Goal: Information Seeking & Learning: Compare options

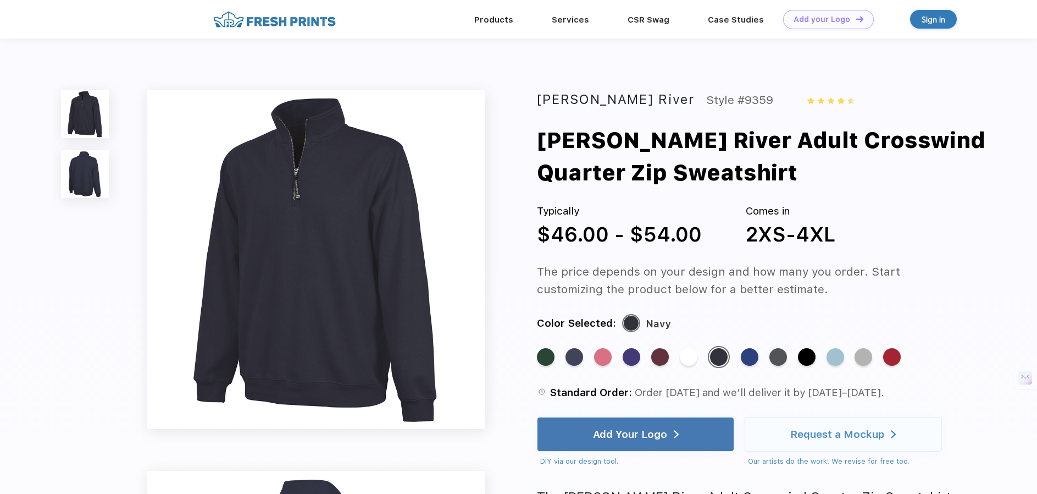
click at [318, 185] on img at bounding box center [316, 259] width 339 height 339
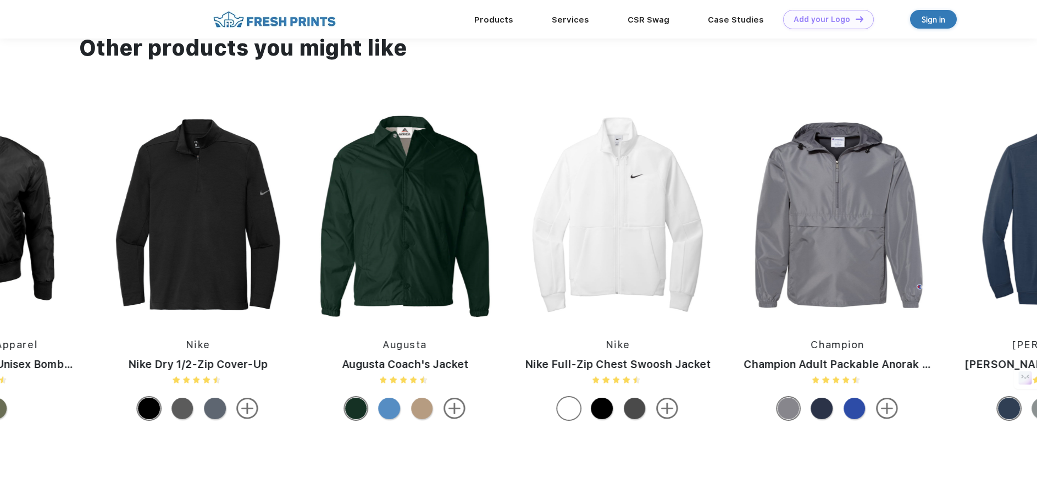
scroll to position [1107, 0]
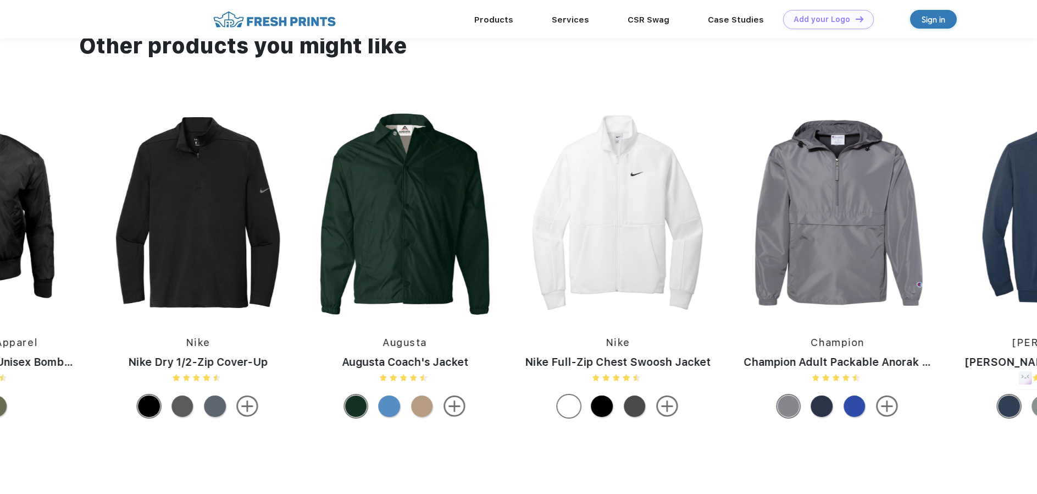
click at [226, 248] on img at bounding box center [198, 212] width 196 height 207
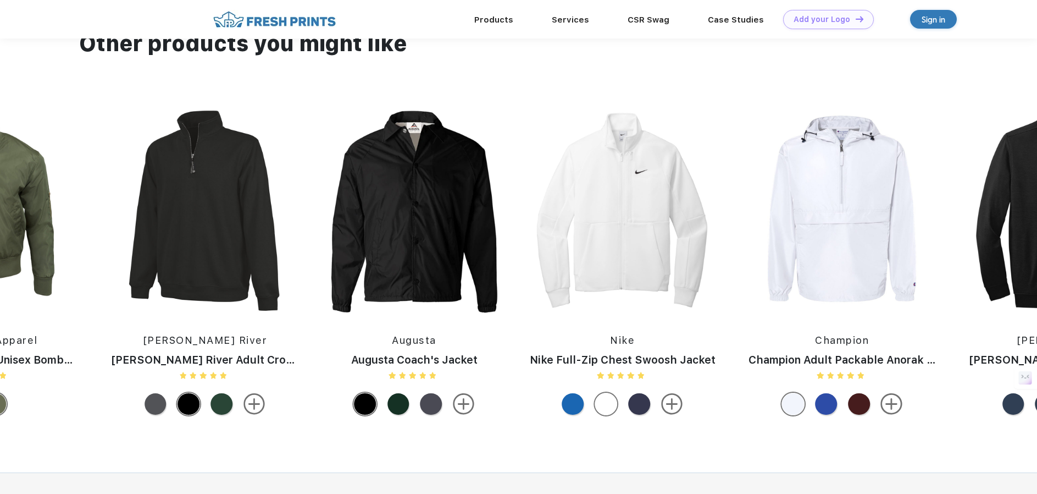
scroll to position [1058, 0]
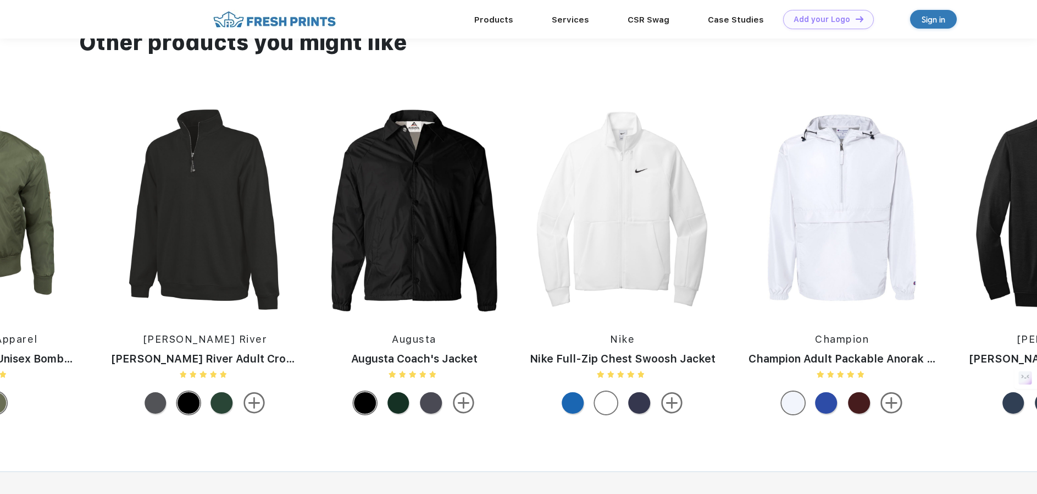
click at [202, 291] on img at bounding box center [205, 209] width 210 height 207
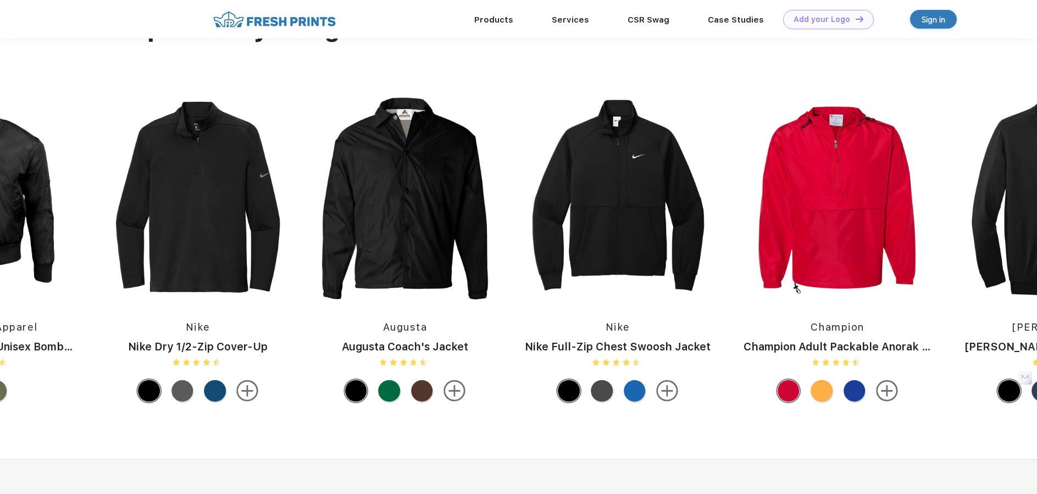
scroll to position [1124, 0]
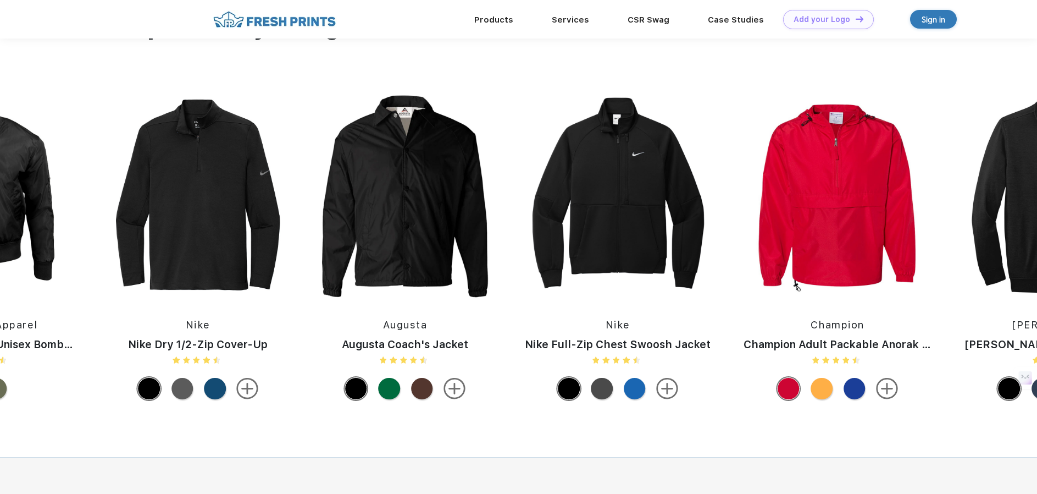
click at [634, 264] on img at bounding box center [618, 194] width 208 height 207
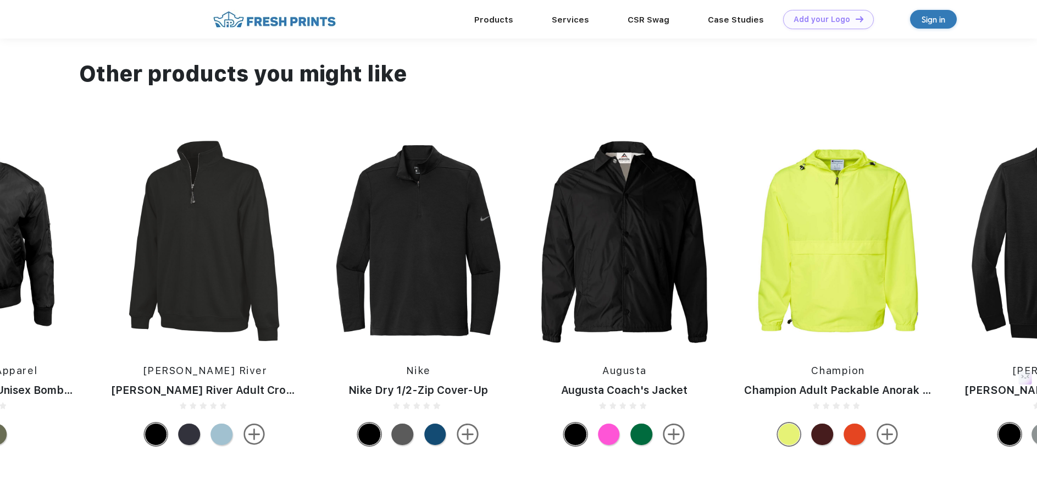
scroll to position [1067, 0]
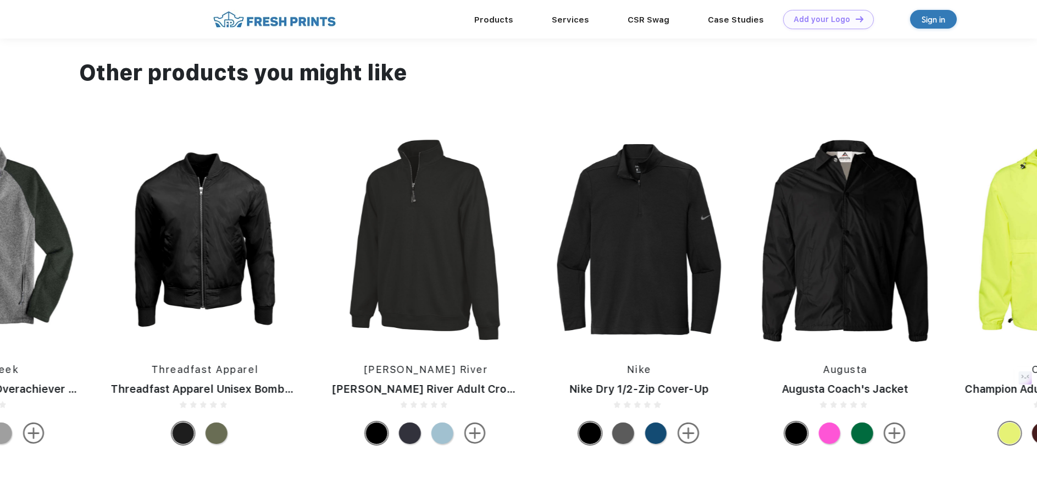
drag, startPoint x: 27, startPoint y: 236, endPoint x: 1112, endPoint y: 276, distance: 1086.2
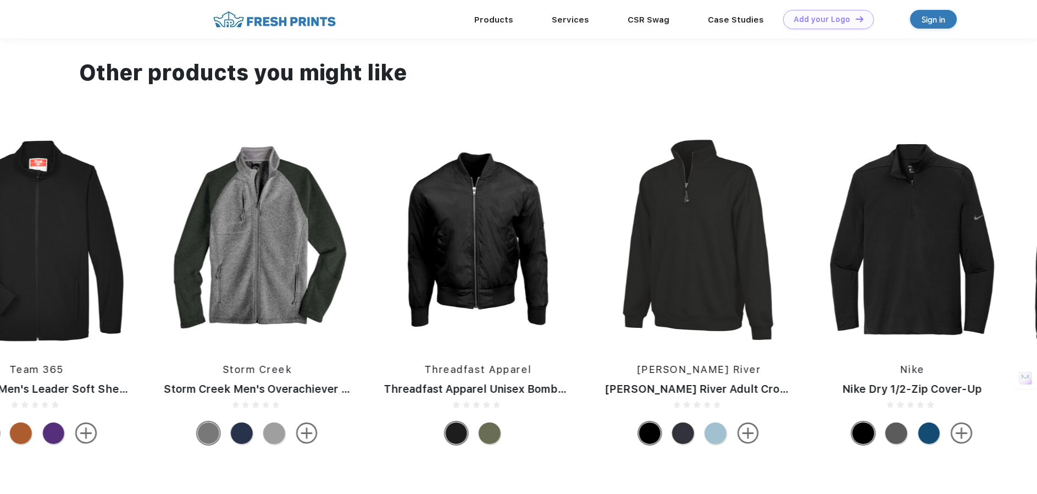
drag, startPoint x: 380, startPoint y: 257, endPoint x: 927, endPoint y: 278, distance: 547.2
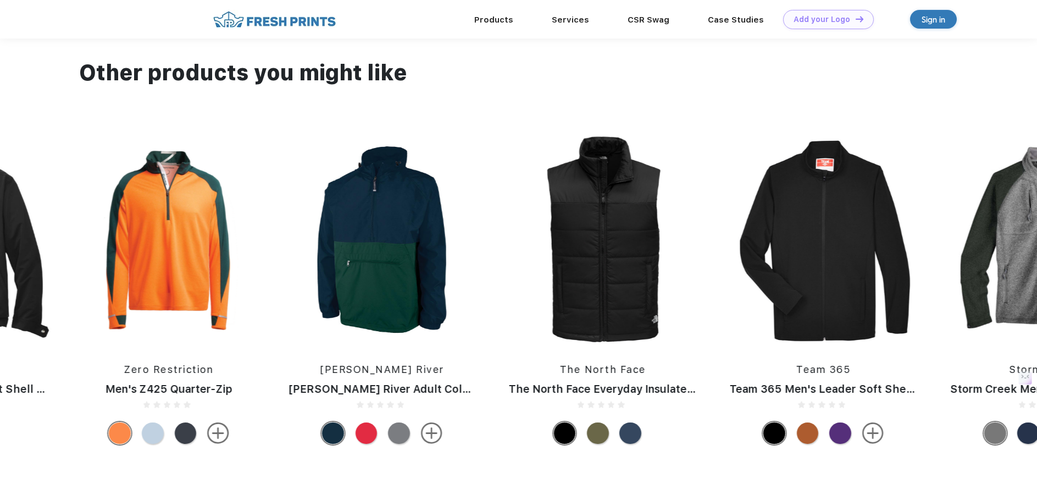
drag, startPoint x: 311, startPoint y: 241, endPoint x: 1130, endPoint y: 278, distance: 820.8
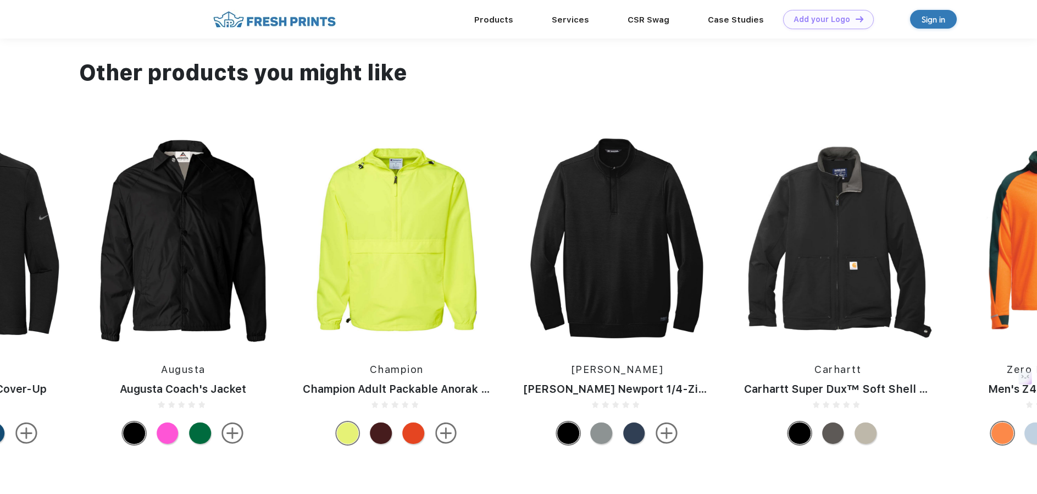
drag, startPoint x: 207, startPoint y: 263, endPoint x: 1134, endPoint y: 305, distance: 927.5
click at [603, 320] on img at bounding box center [617, 239] width 210 height 207
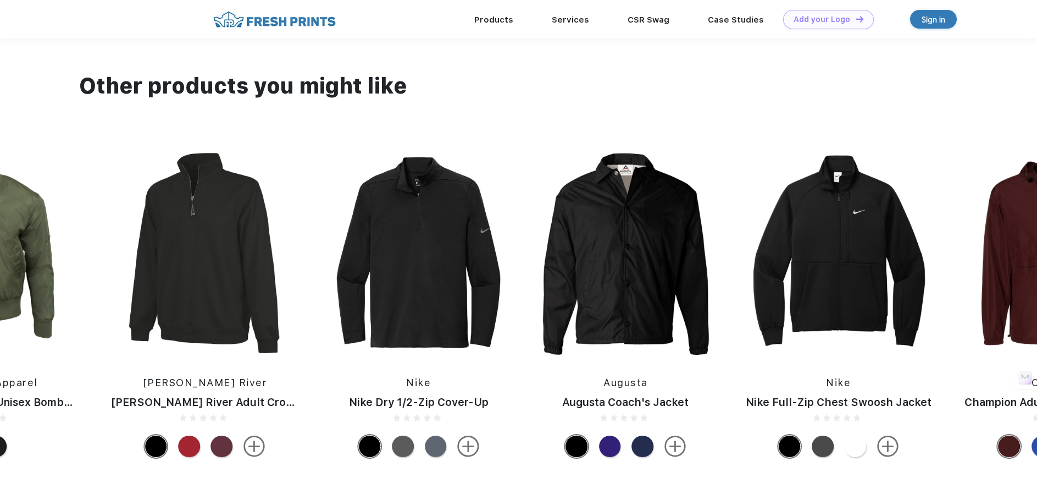
scroll to position [1035, 0]
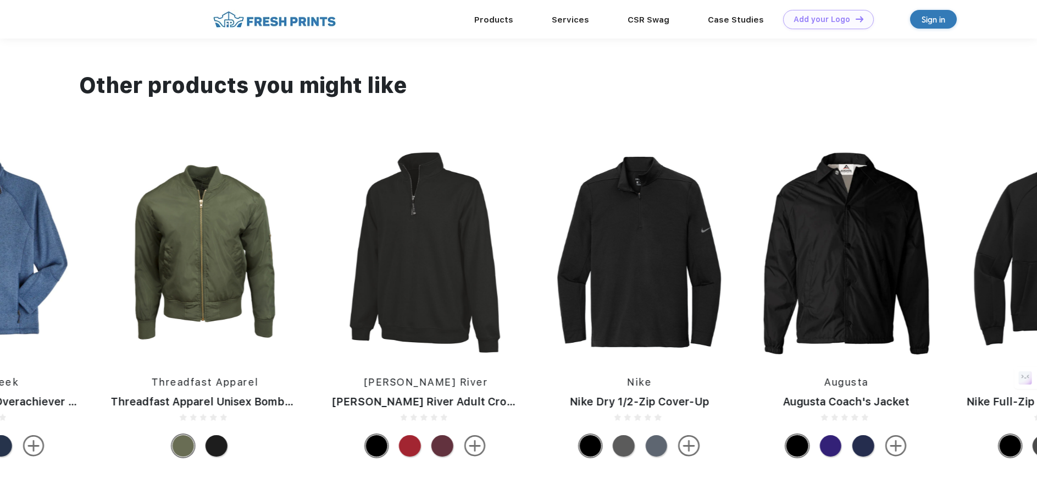
drag, startPoint x: 473, startPoint y: 280, endPoint x: 1393, endPoint y: 357, distance: 922.7
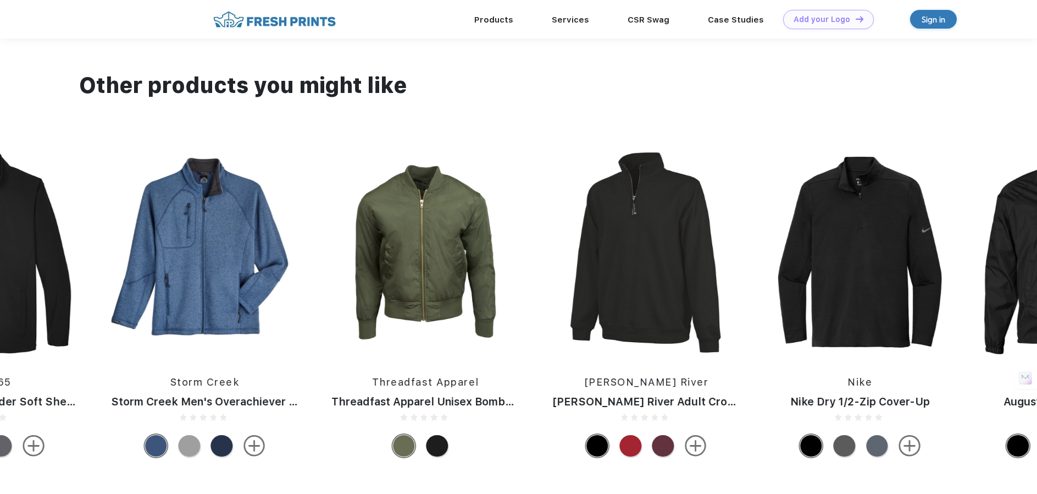
drag, startPoint x: 559, startPoint y: 278, endPoint x: 1154, endPoint y: 358, distance: 600.6
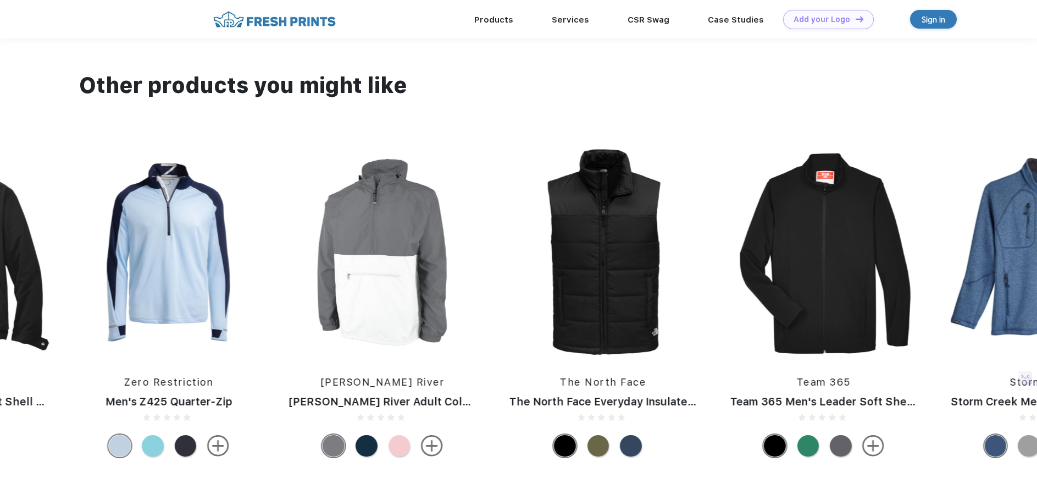
drag, startPoint x: 199, startPoint y: 268, endPoint x: 1074, endPoint y: 342, distance: 878.6
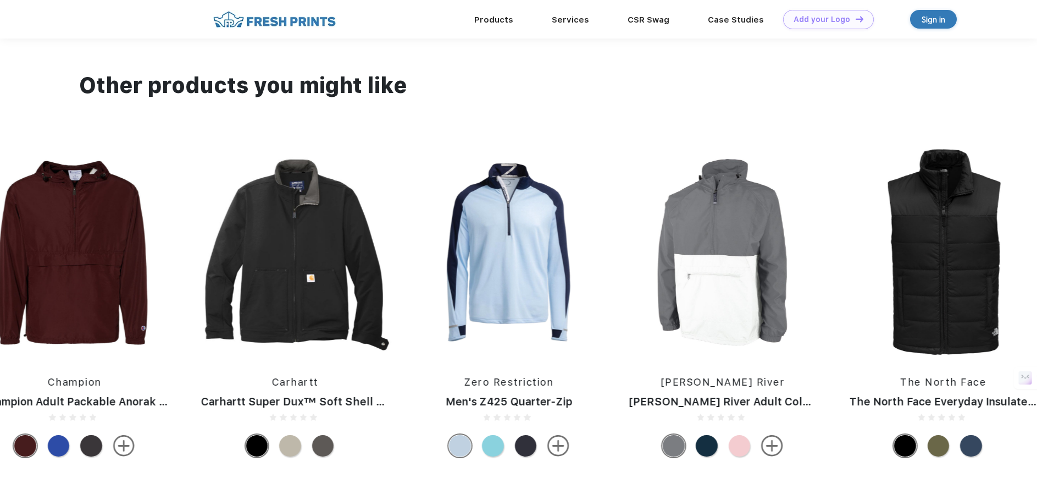
drag, startPoint x: 102, startPoint y: 285, endPoint x: 782, endPoint y: 326, distance: 681.6
click at [782, 326] on div "[PERSON_NAME] River [PERSON_NAME] River Adult Color Blocked Pack-N-Go The North…" at bounding box center [362, 305] width 4844 height 314
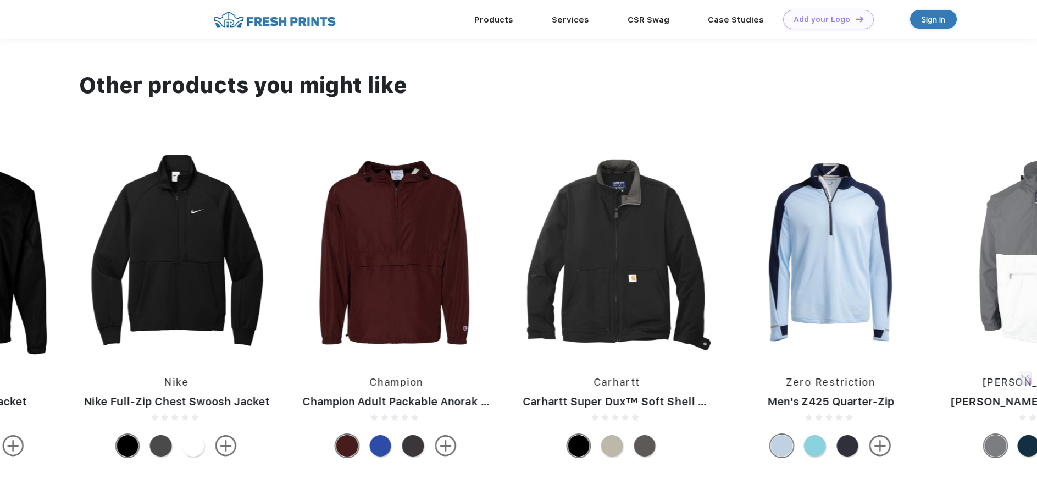
click at [843, 293] on img at bounding box center [831, 251] width 196 height 207
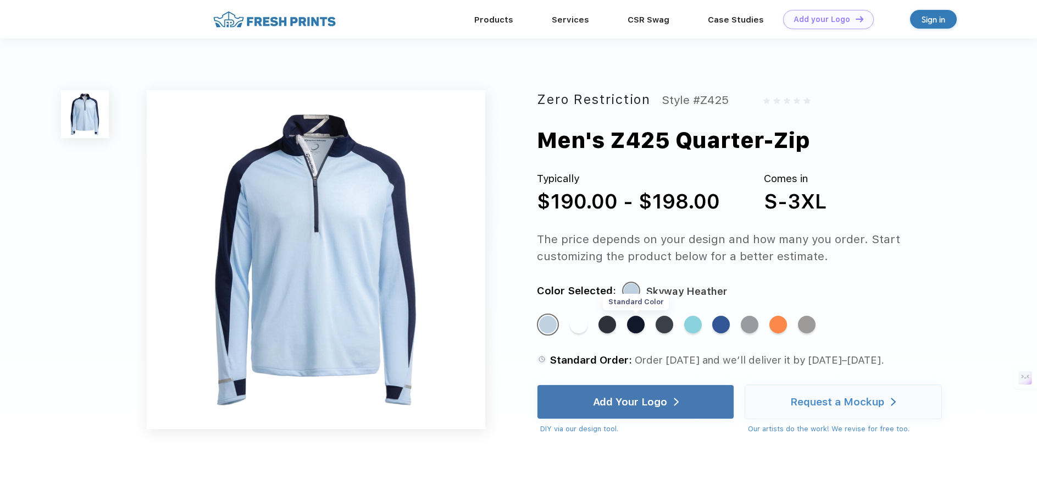
click at [642, 324] on div "Standard Color" at bounding box center [636, 324] width 18 height 18
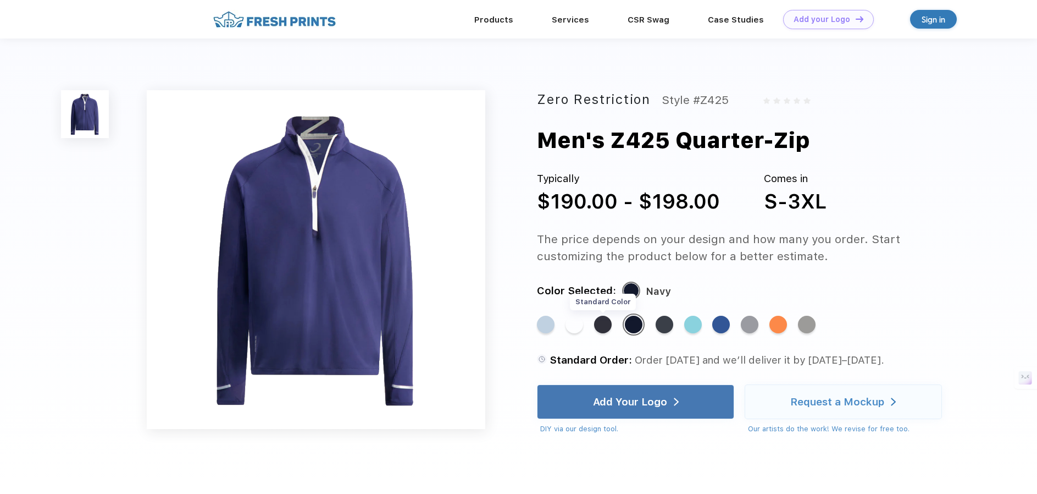
click at [605, 326] on div "Standard Color" at bounding box center [603, 324] width 18 height 18
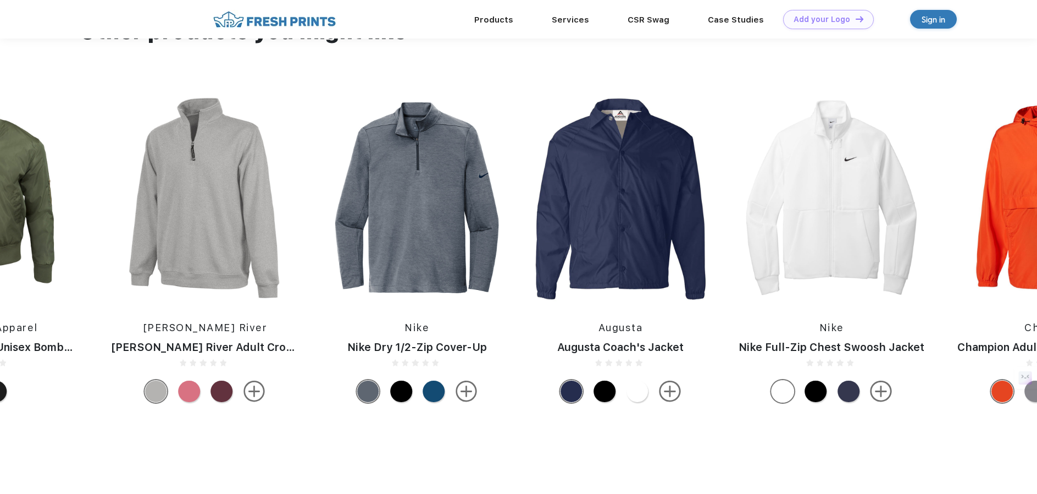
scroll to position [490, 0]
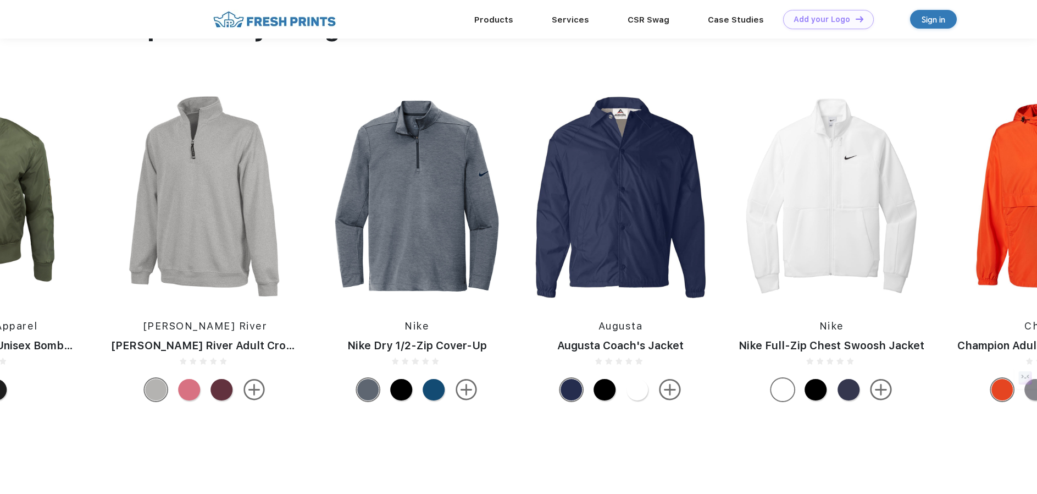
click at [411, 275] on img at bounding box center [417, 195] width 192 height 207
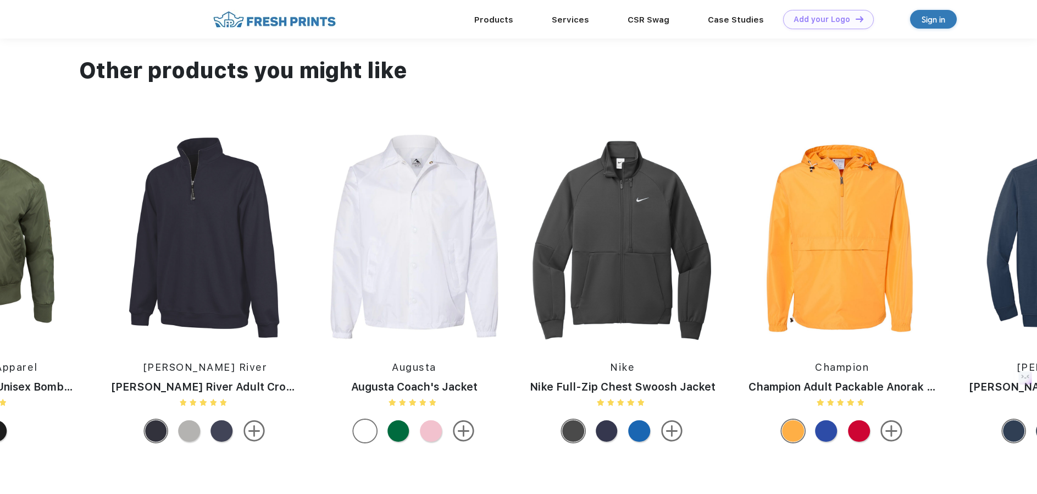
scroll to position [1071, 0]
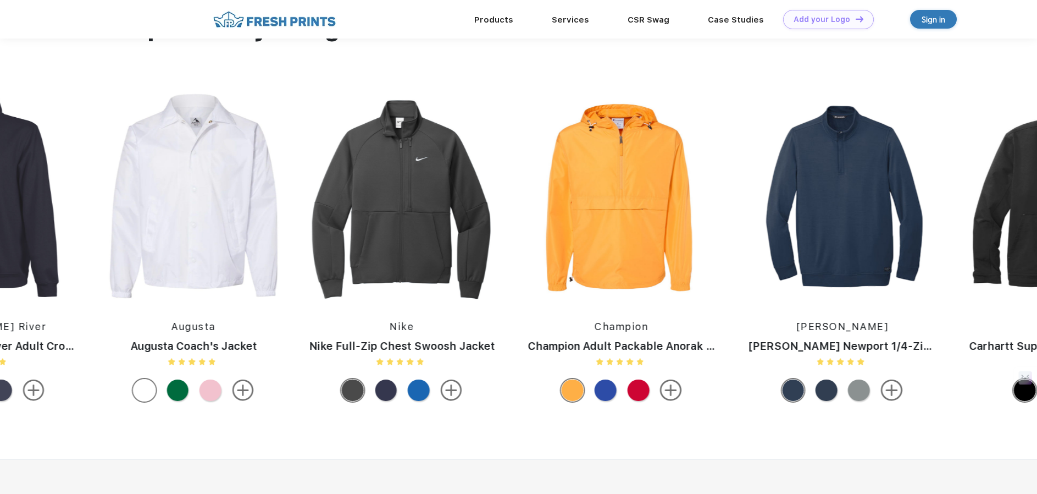
drag, startPoint x: 293, startPoint y: 221, endPoint x: -12, endPoint y: 239, distance: 305.5
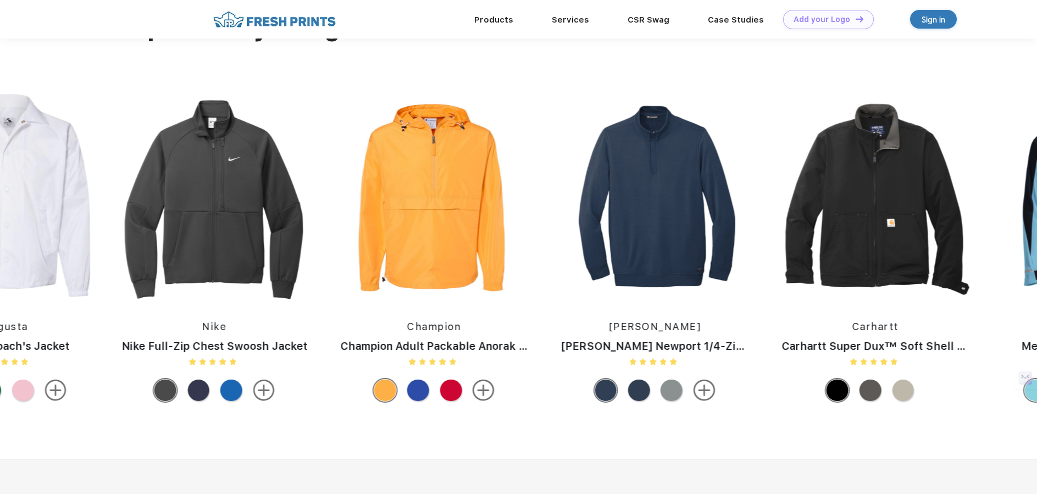
drag, startPoint x: 755, startPoint y: 270, endPoint x: -12, endPoint y: 246, distance: 766.5
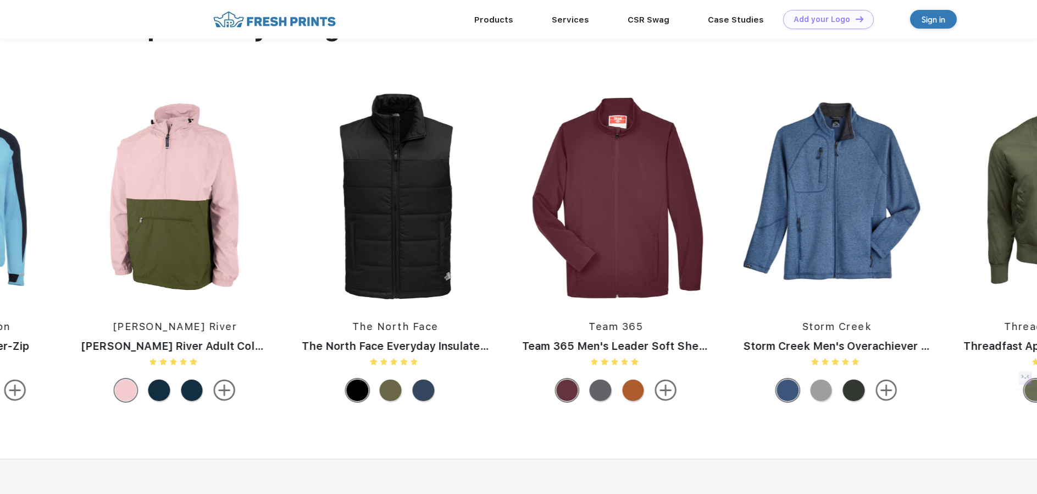
drag, startPoint x: 857, startPoint y: 271, endPoint x: 9, endPoint y: 253, distance: 848.2
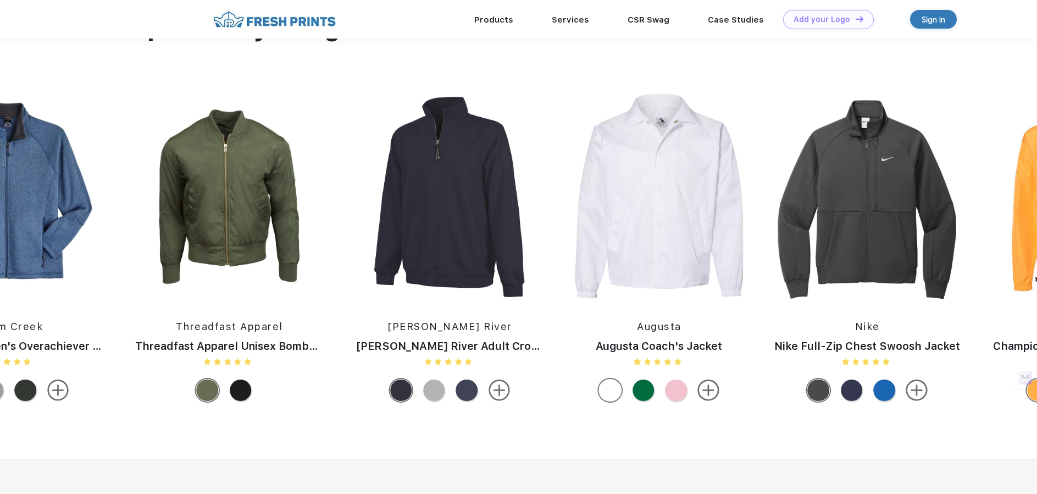
drag, startPoint x: 600, startPoint y: 271, endPoint x: 12, endPoint y: 257, distance: 588.2
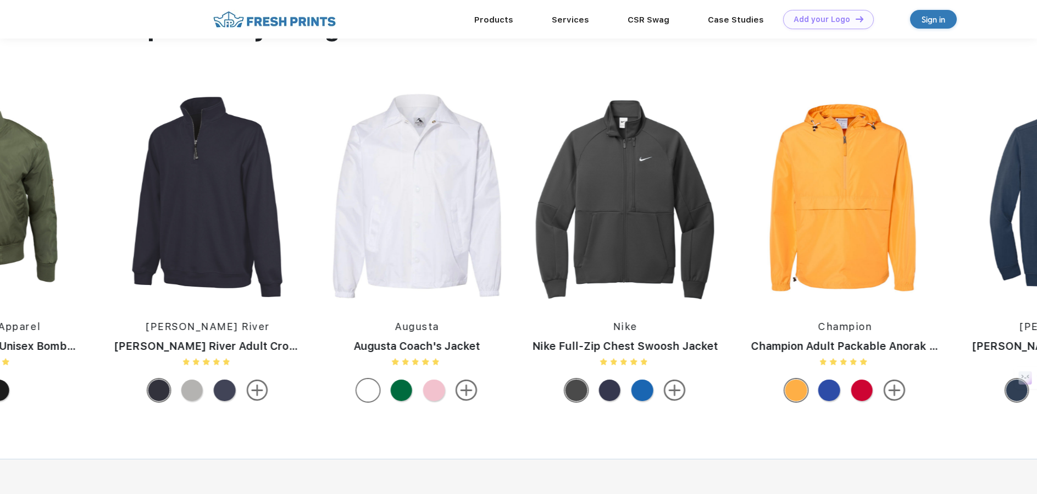
drag, startPoint x: 806, startPoint y: 275, endPoint x: 24, endPoint y: 269, distance: 782.1
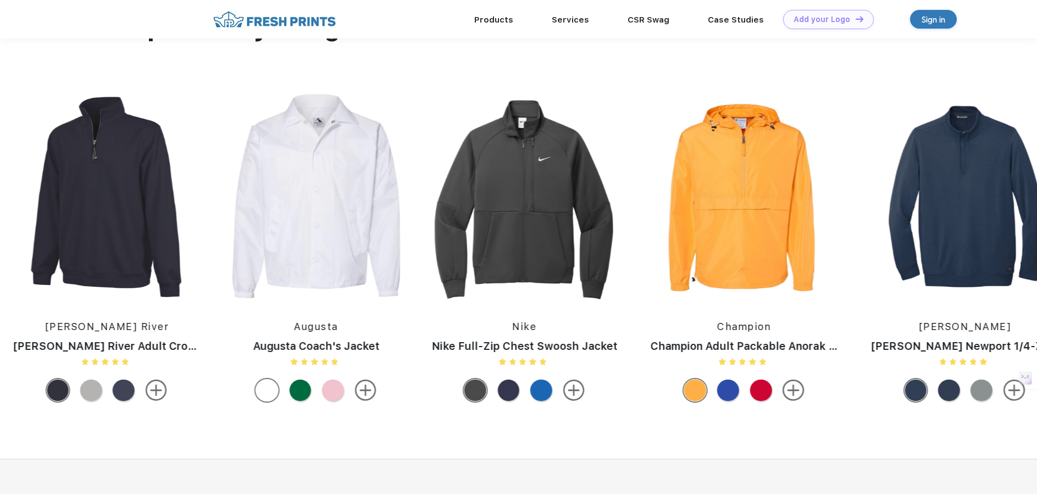
drag, startPoint x: 767, startPoint y: 271, endPoint x: 13, endPoint y: 252, distance: 754.3
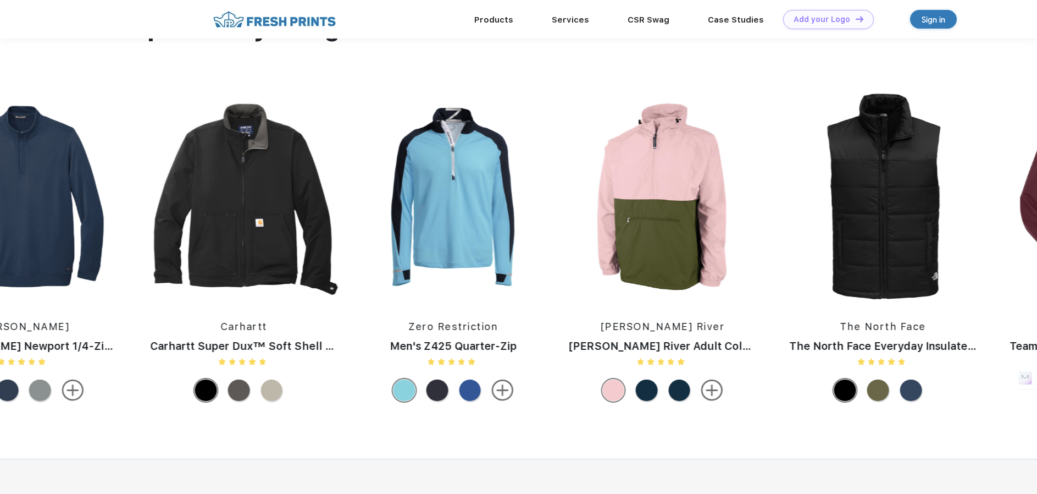
drag, startPoint x: 822, startPoint y: 264, endPoint x: 56, endPoint y: 271, distance: 765.6
click at [56, 272] on div "[PERSON_NAME] River [PERSON_NAME] River Adult Color Blocked Pack-N-Go The North…" at bounding box center [307, 250] width 4844 height 314
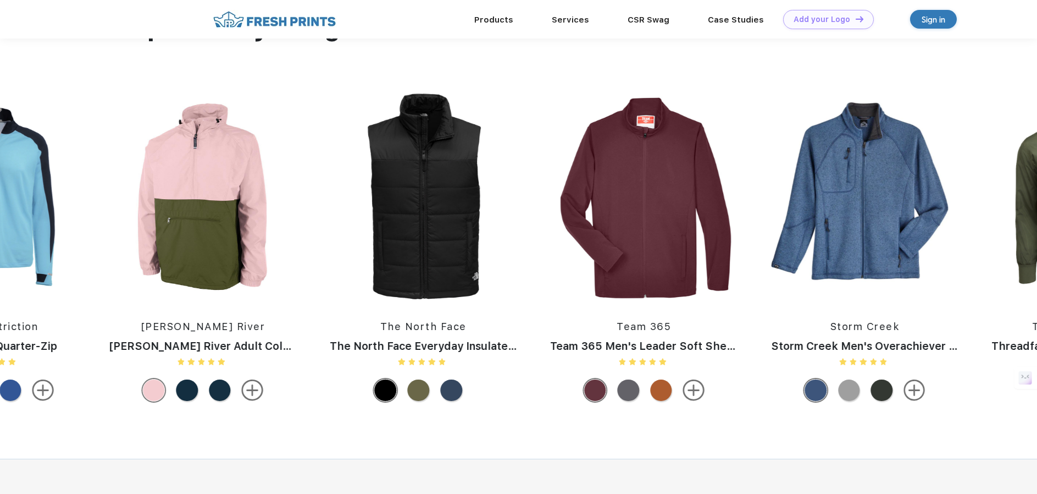
drag, startPoint x: 141, startPoint y: 263, endPoint x: 231, endPoint y: 291, distance: 94.9
click at [231, 291] on img at bounding box center [203, 196] width 210 height 207
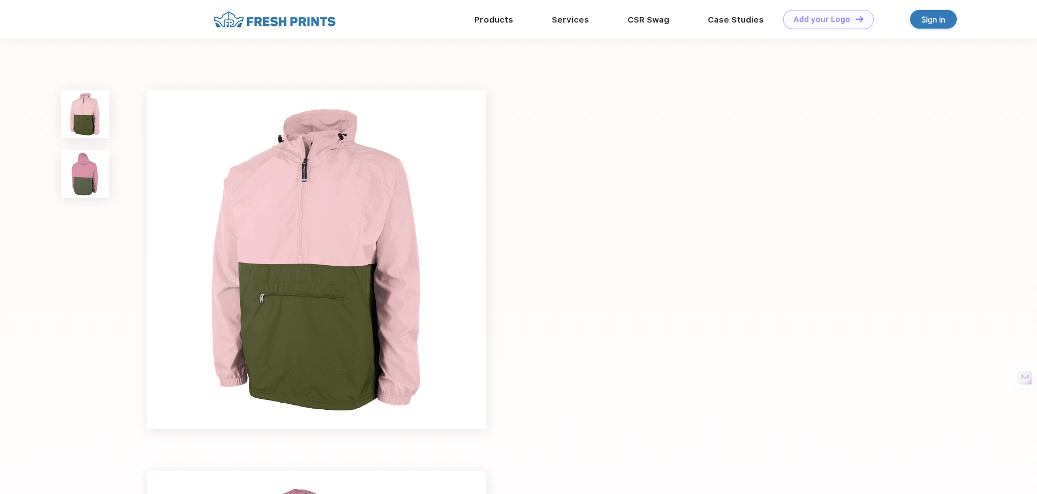
drag, startPoint x: 767, startPoint y: 307, endPoint x: 478, endPoint y: 310, distance: 289.6
click at [481, 311] on div at bounding box center [518, 444] width 1037 height 812
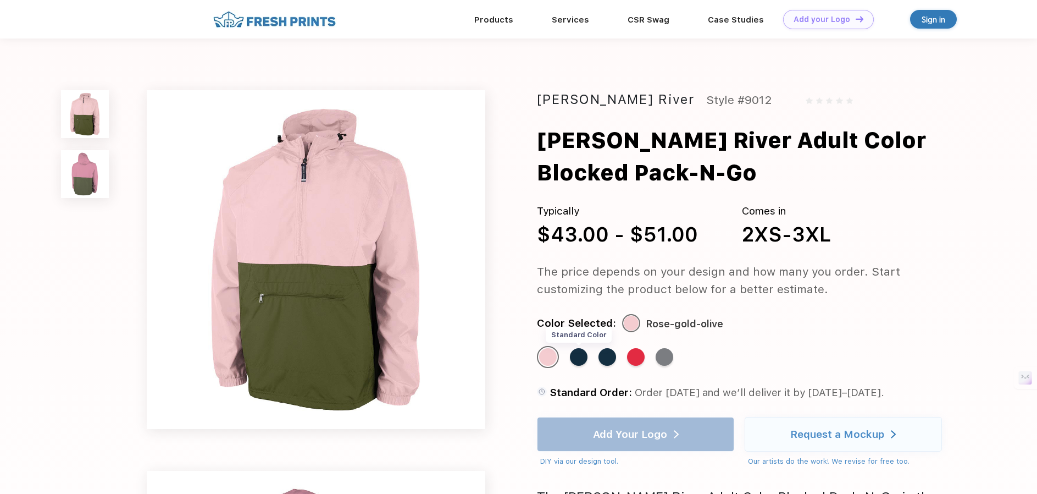
click at [583, 357] on div "Standard Color" at bounding box center [579, 357] width 18 height 18
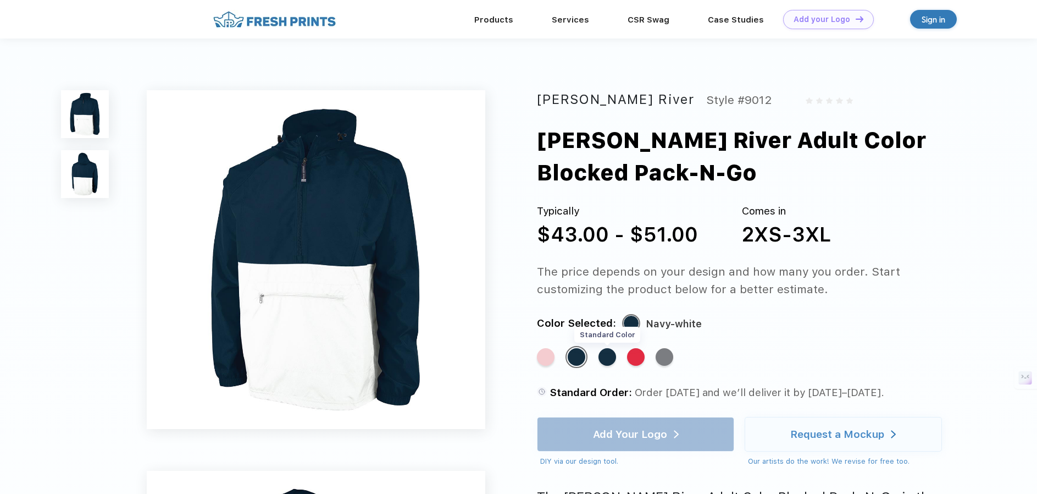
click at [612, 359] on div "Standard Color" at bounding box center [607, 357] width 18 height 18
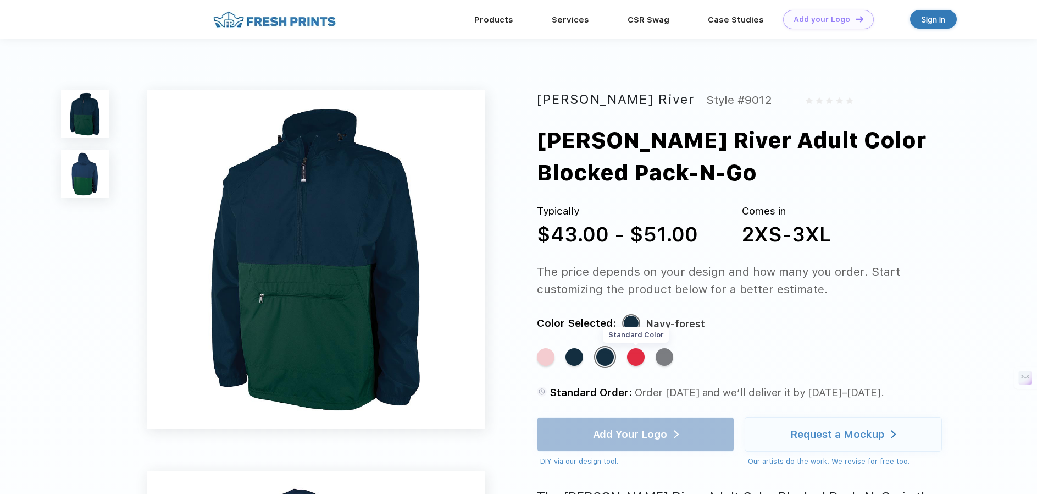
click at [638, 358] on div "Standard Color" at bounding box center [636, 357] width 18 height 18
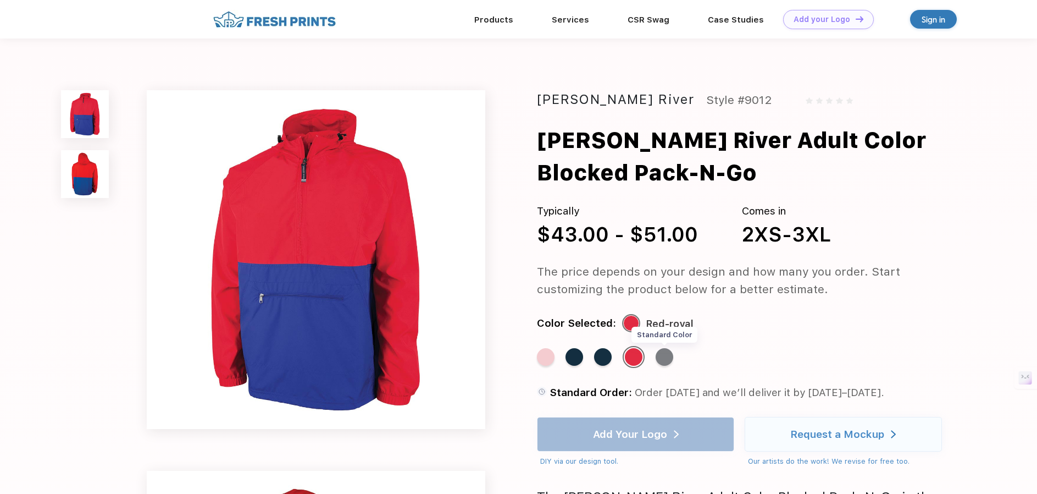
click at [663, 358] on div "Standard Color" at bounding box center [665, 357] width 18 height 18
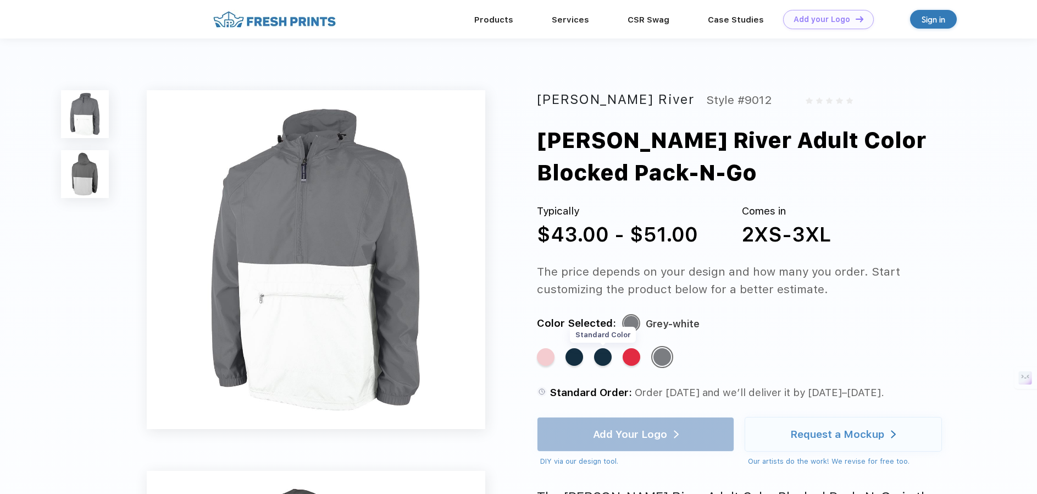
click at [598, 360] on div "Standard Color" at bounding box center [603, 357] width 18 height 18
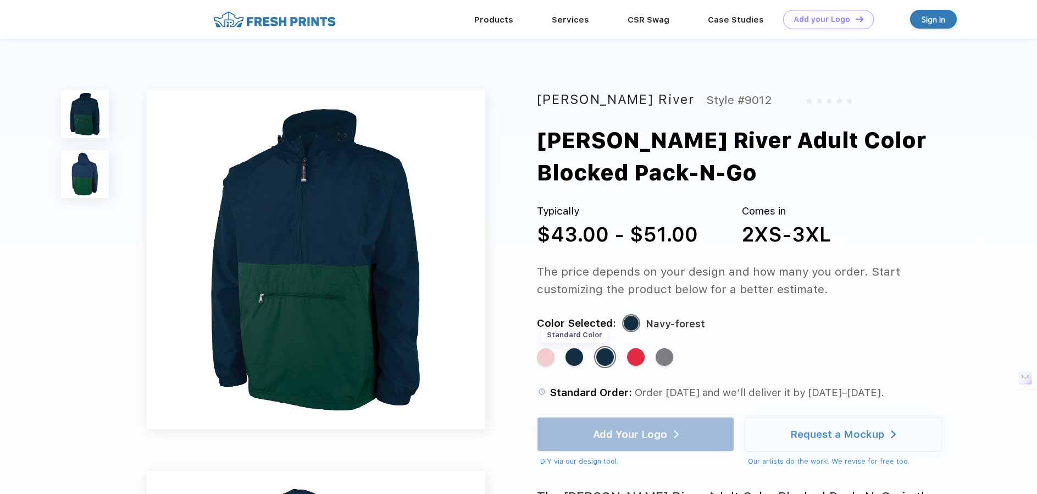
click at [571, 361] on div "Standard Color" at bounding box center [575, 357] width 18 height 18
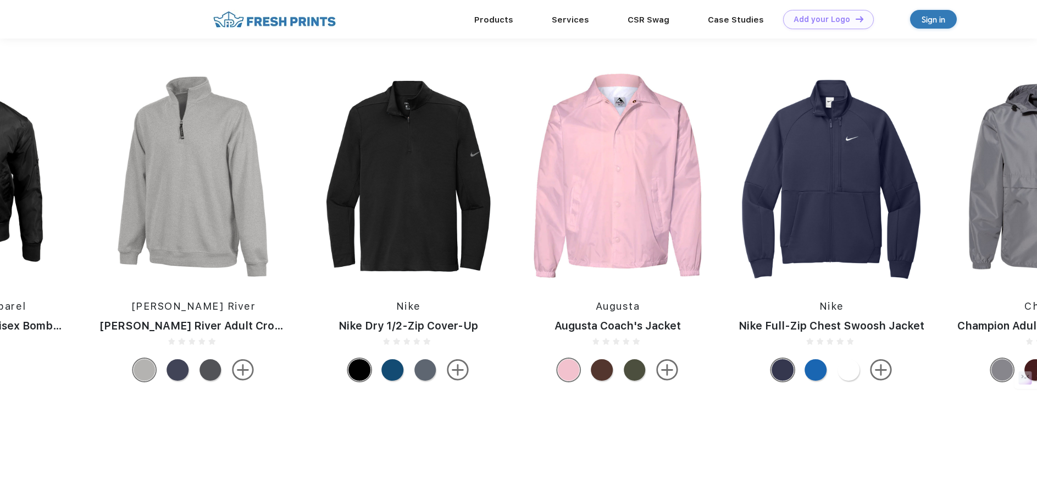
scroll to position [1144, 0]
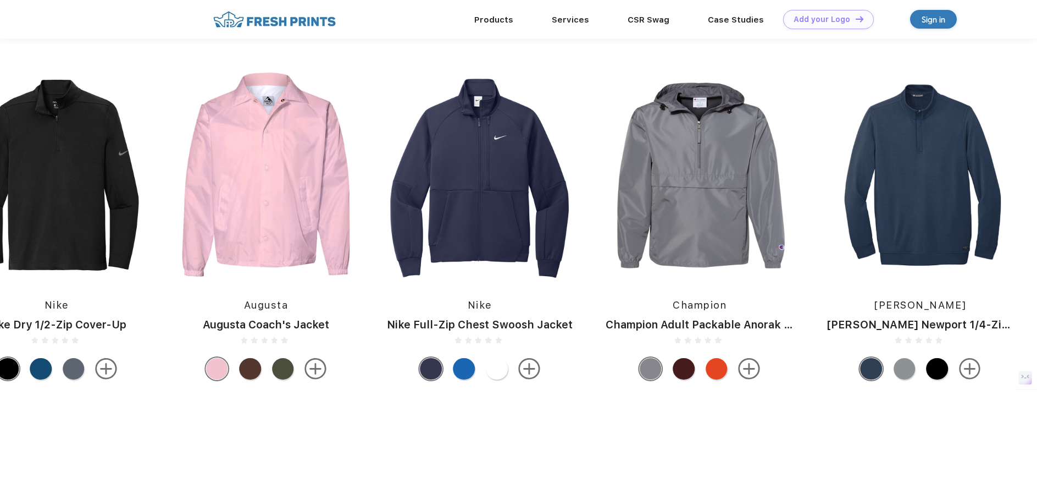
drag, startPoint x: 916, startPoint y: 252, endPoint x: 213, endPoint y: 268, distance: 703.7
click at [213, 268] on div "Zero Restriction Men's Z425 Quarter-Zip The North Face The North Face Everyday …" at bounding box center [994, 228] width 4844 height 314
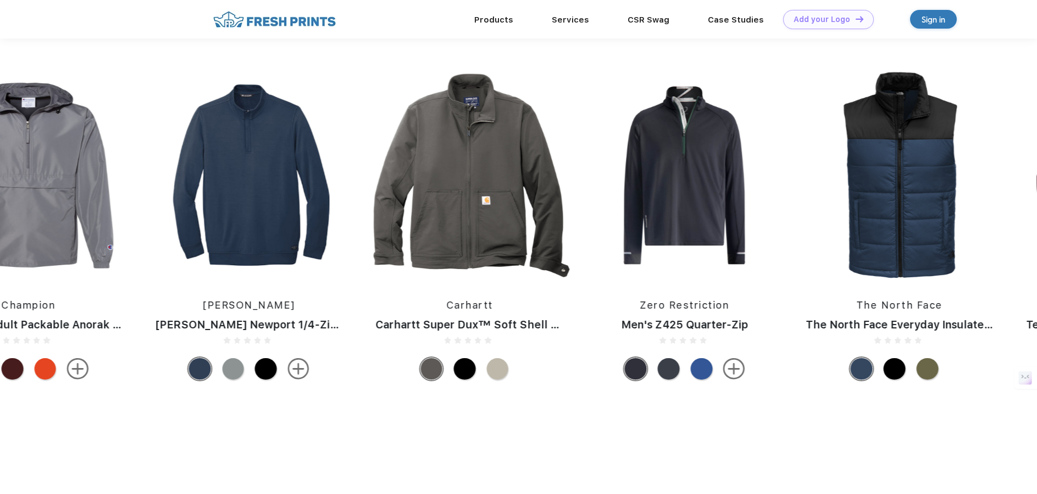
drag, startPoint x: 594, startPoint y: 239, endPoint x: 86, endPoint y: 245, distance: 507.3
click at [86, 245] on div "Zero Restriction Men's Z425 Quarter-Zip The North Face The North Face Everyday …" at bounding box center [323, 228] width 4844 height 314
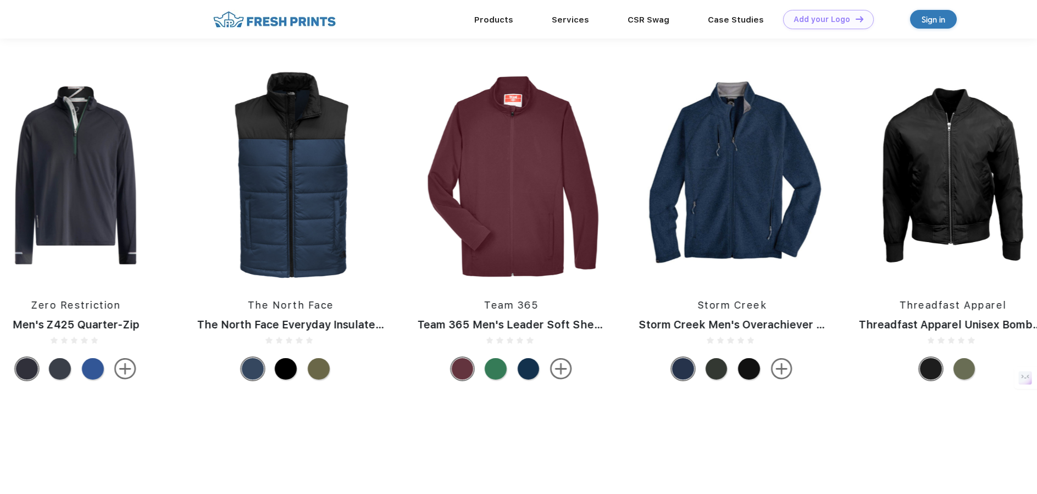
drag, startPoint x: 895, startPoint y: 256, endPoint x: 280, endPoint y: 254, distance: 615.5
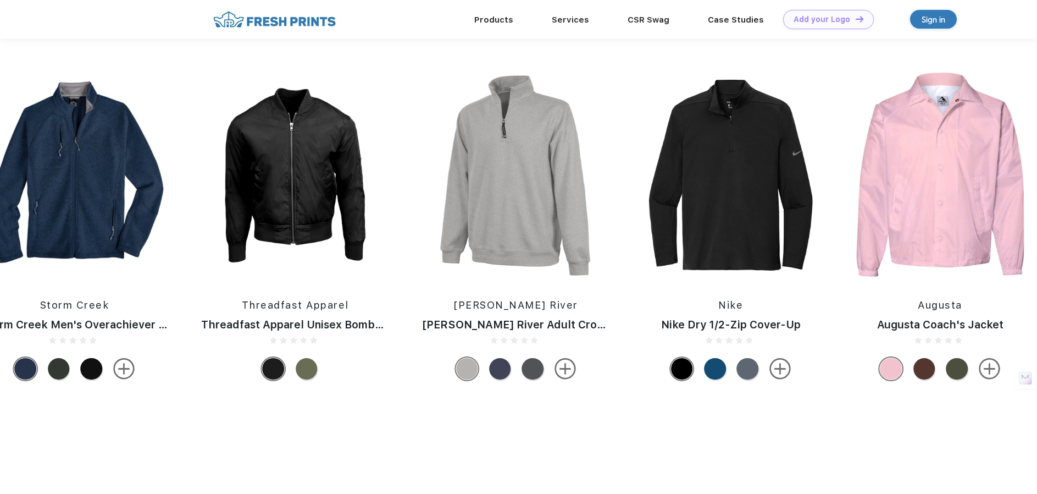
drag, startPoint x: 916, startPoint y: 251, endPoint x: 351, endPoint y: 258, distance: 565.6
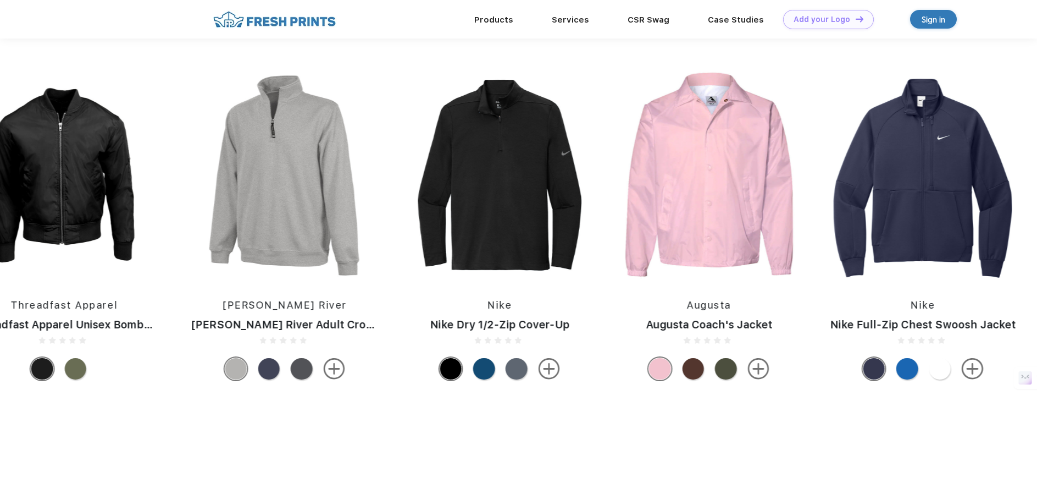
drag, startPoint x: 823, startPoint y: 237, endPoint x: 190, endPoint y: 240, distance: 633.1
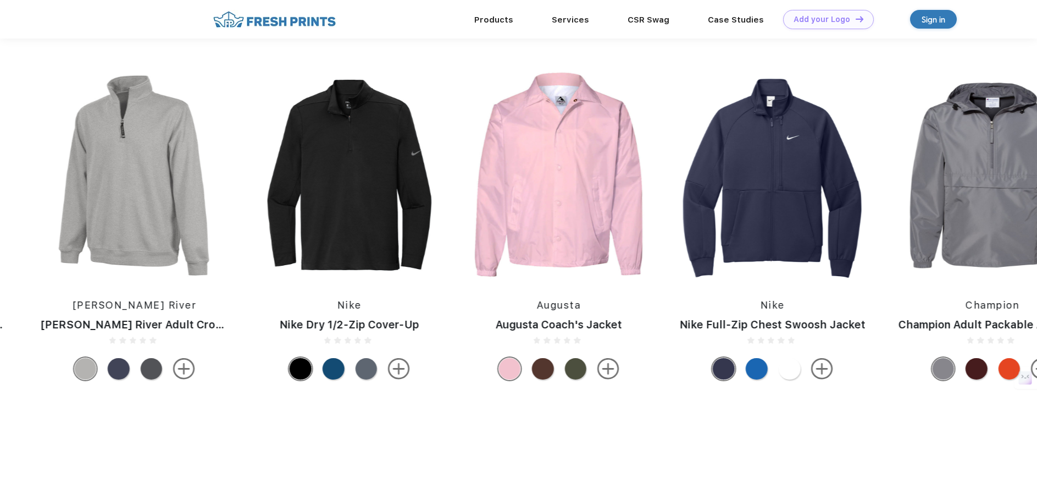
drag, startPoint x: 714, startPoint y: 255, endPoint x: 137, endPoint y: 250, distance: 577.6
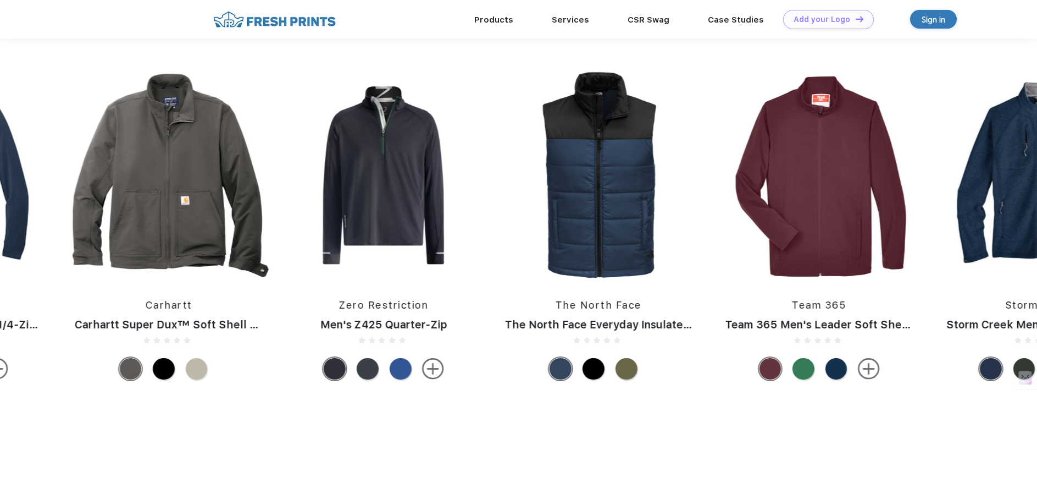
drag, startPoint x: 875, startPoint y: 248, endPoint x: -12, endPoint y: 229, distance: 887.2
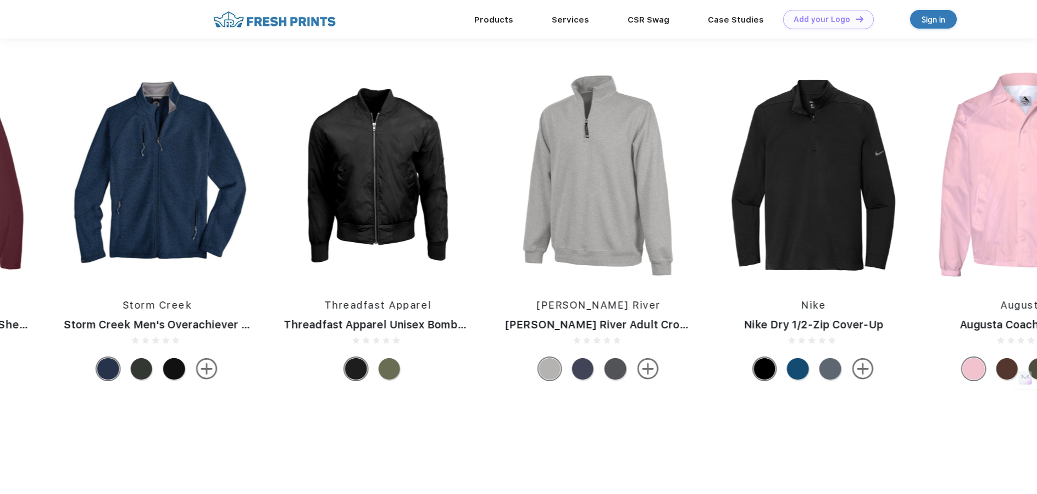
drag, startPoint x: 891, startPoint y: 254, endPoint x: -12, endPoint y: 274, distance: 903.2
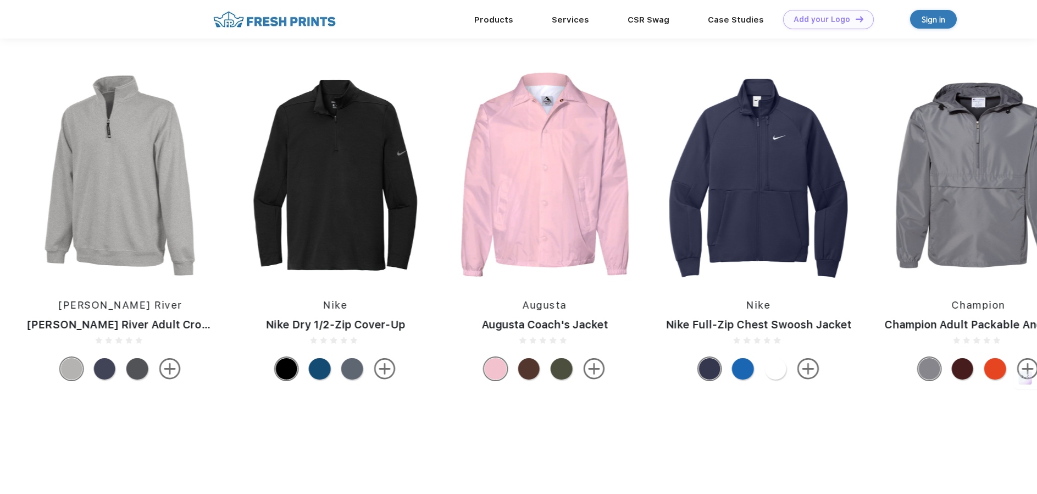
drag, startPoint x: 830, startPoint y: 264, endPoint x: -12, endPoint y: 267, distance: 841.4
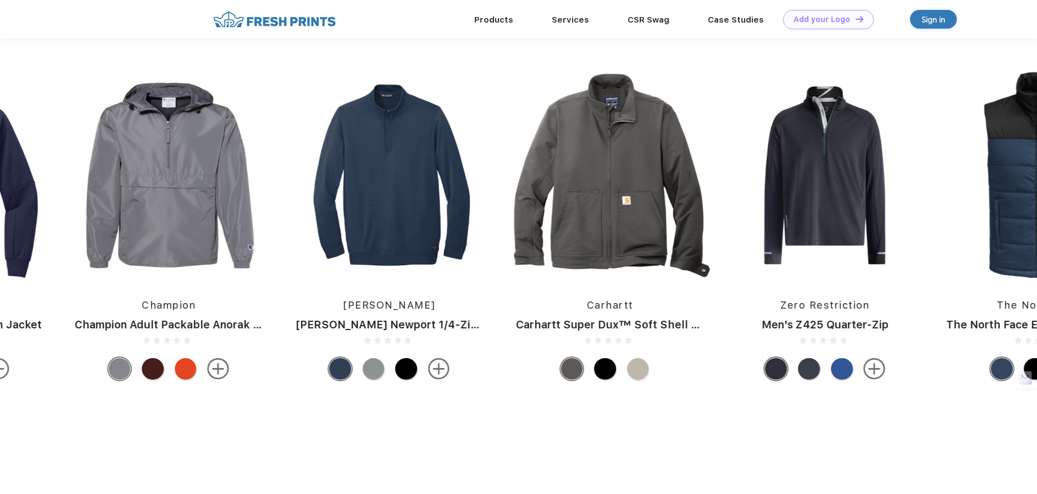
drag, startPoint x: 680, startPoint y: 260, endPoint x: -12, endPoint y: 267, distance: 691.4
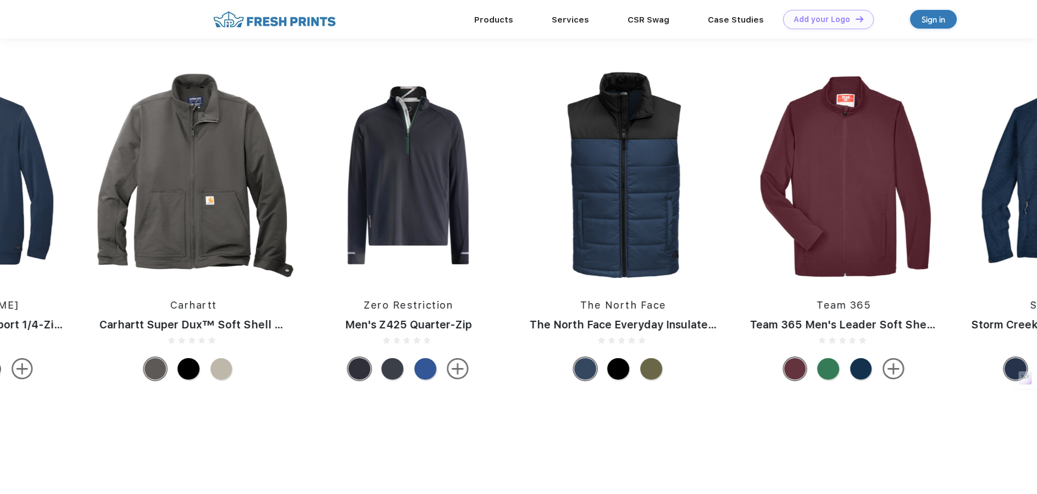
drag, startPoint x: 950, startPoint y: 243, endPoint x: -12, endPoint y: 270, distance: 961.6
